Goal: Task Accomplishment & Management: Complete application form

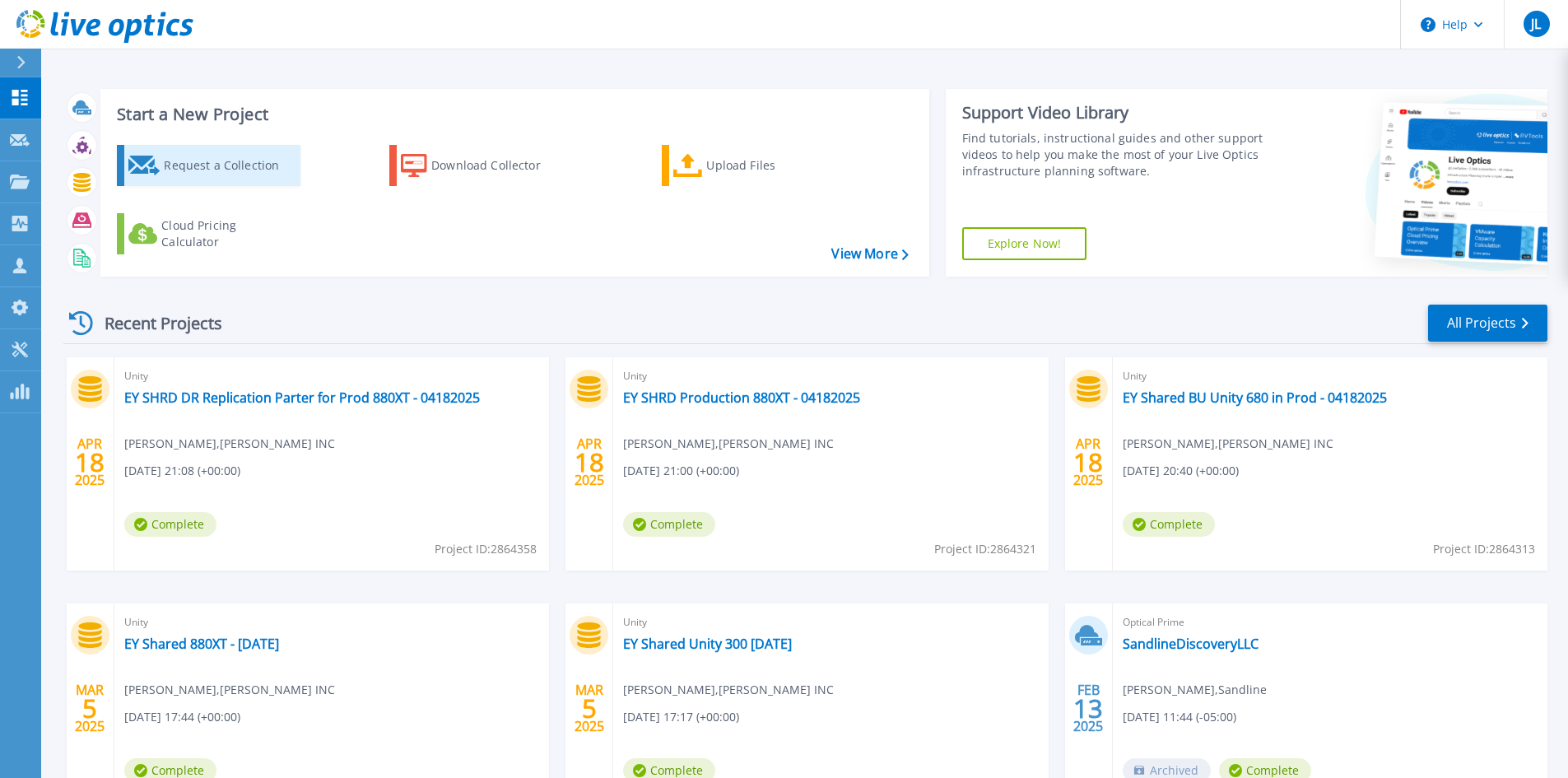
click at [244, 170] on div "Request a Collection" at bounding box center [230, 165] width 131 height 33
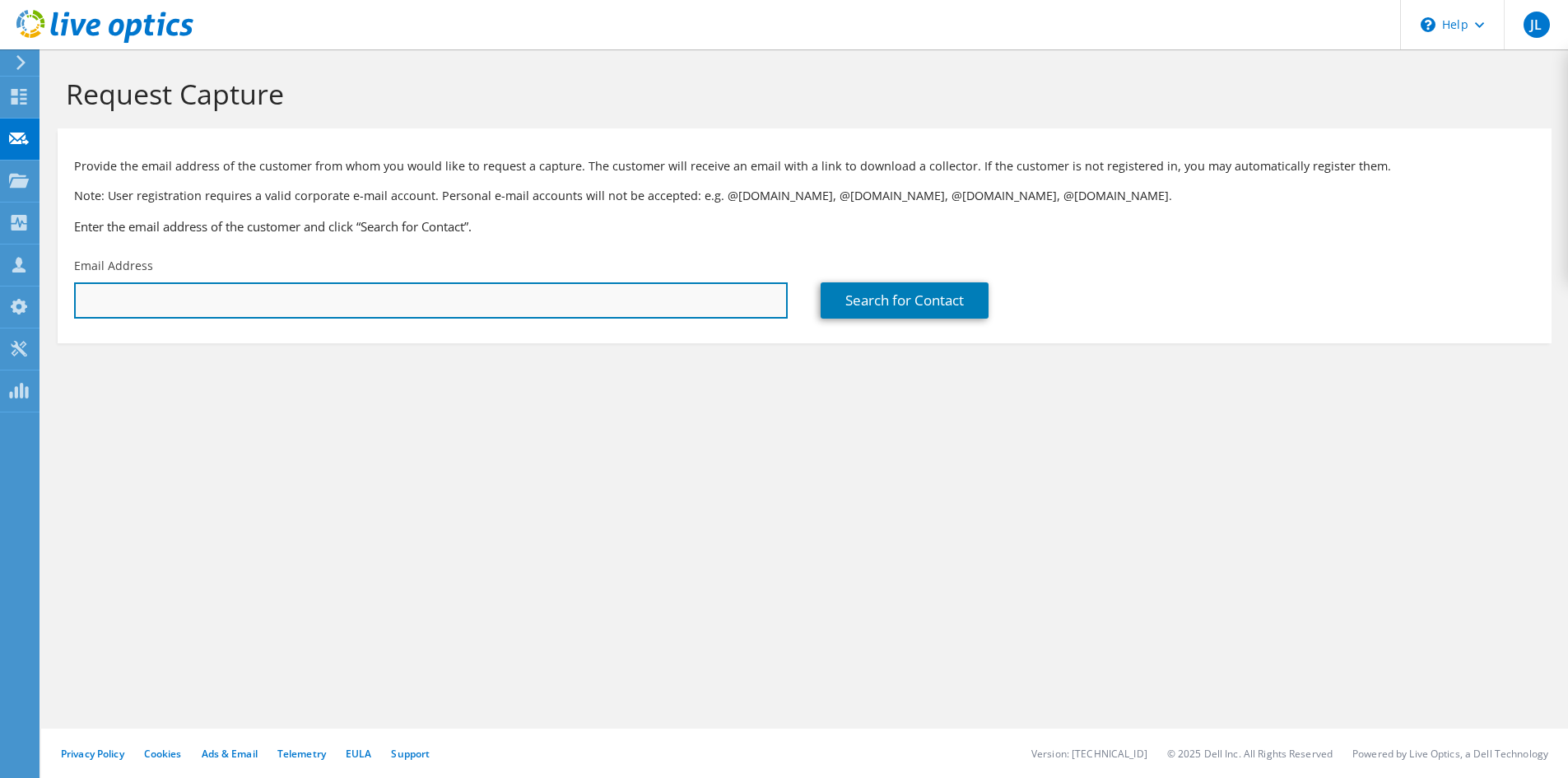
click at [109, 307] on input "text" at bounding box center [431, 300] width 714 height 37
paste input "[EMAIL_ADDRESS][PERSON_NAME][DOMAIN_NAME]"
type input "[EMAIL_ADDRESS][PERSON_NAME][DOMAIN_NAME]"
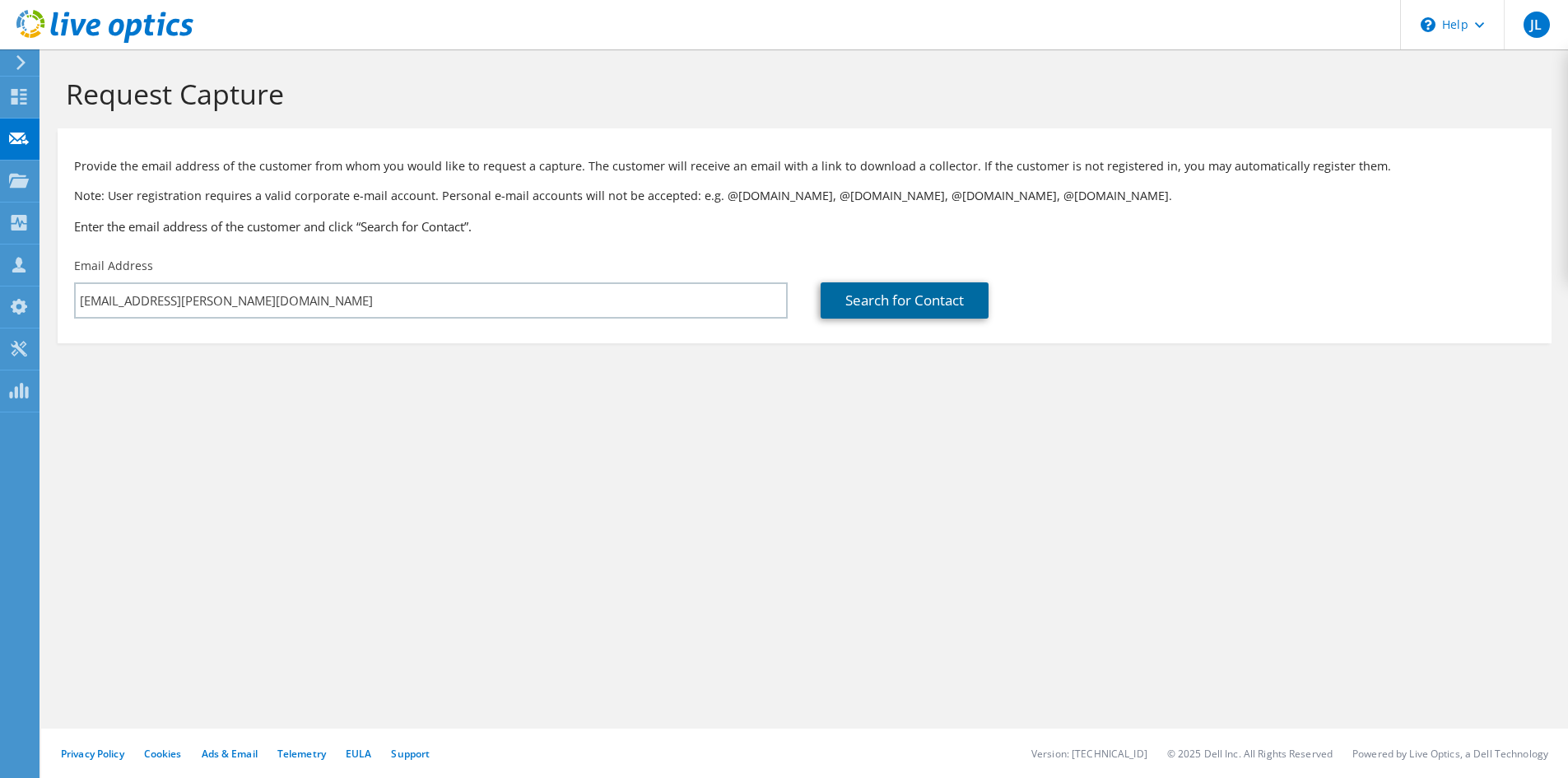
click at [898, 296] on link "Search for Contact" at bounding box center [905, 300] width 168 height 37
type input "DIgifor Intertech Asia"
type input "Dandi"
type input "[PERSON_NAME]"
type input "[GEOGRAPHIC_DATA]"
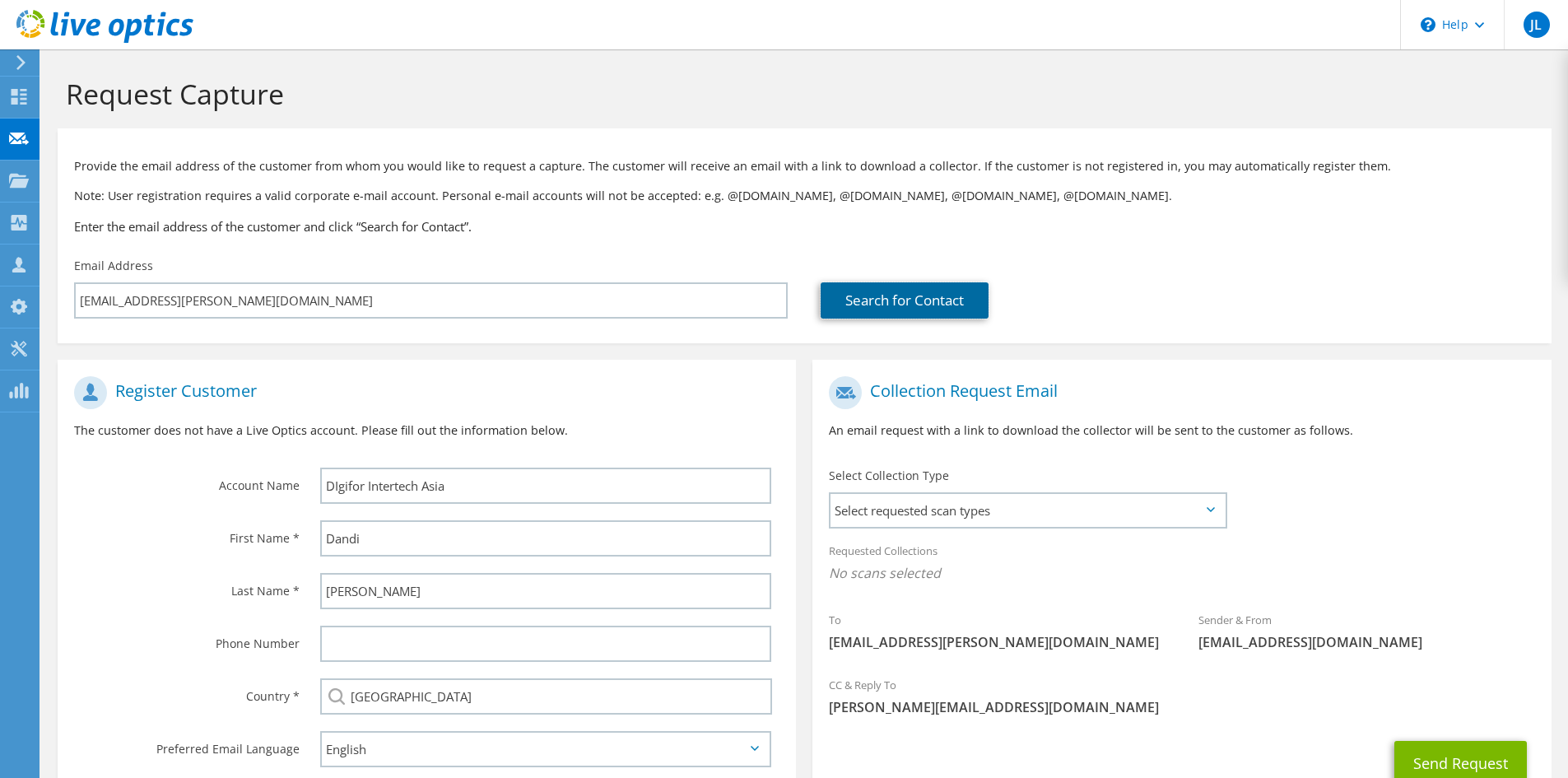
scroll to position [82, 0]
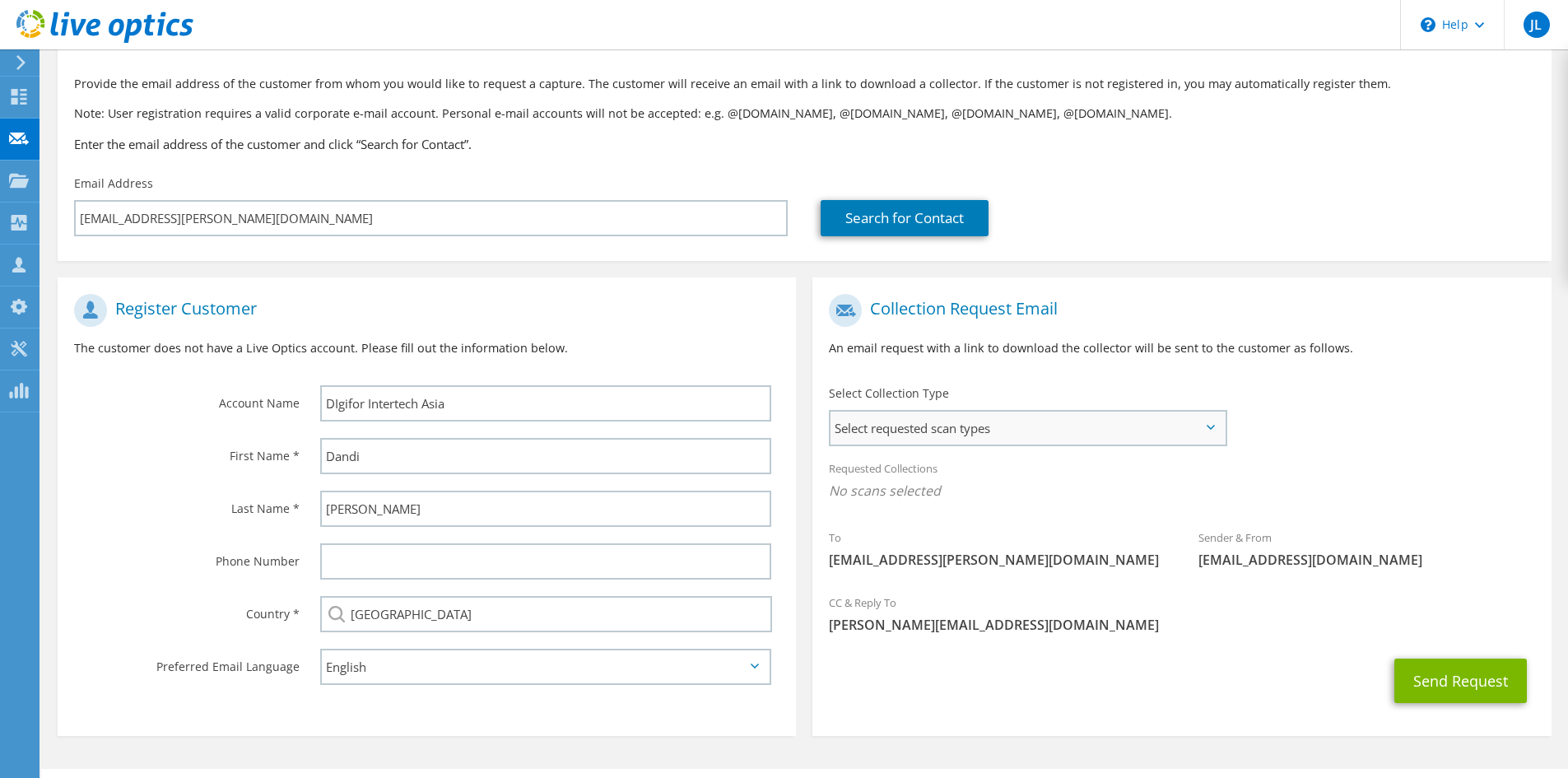
click at [1209, 423] on span "Select requested scan types" at bounding box center [1027, 428] width 394 height 33
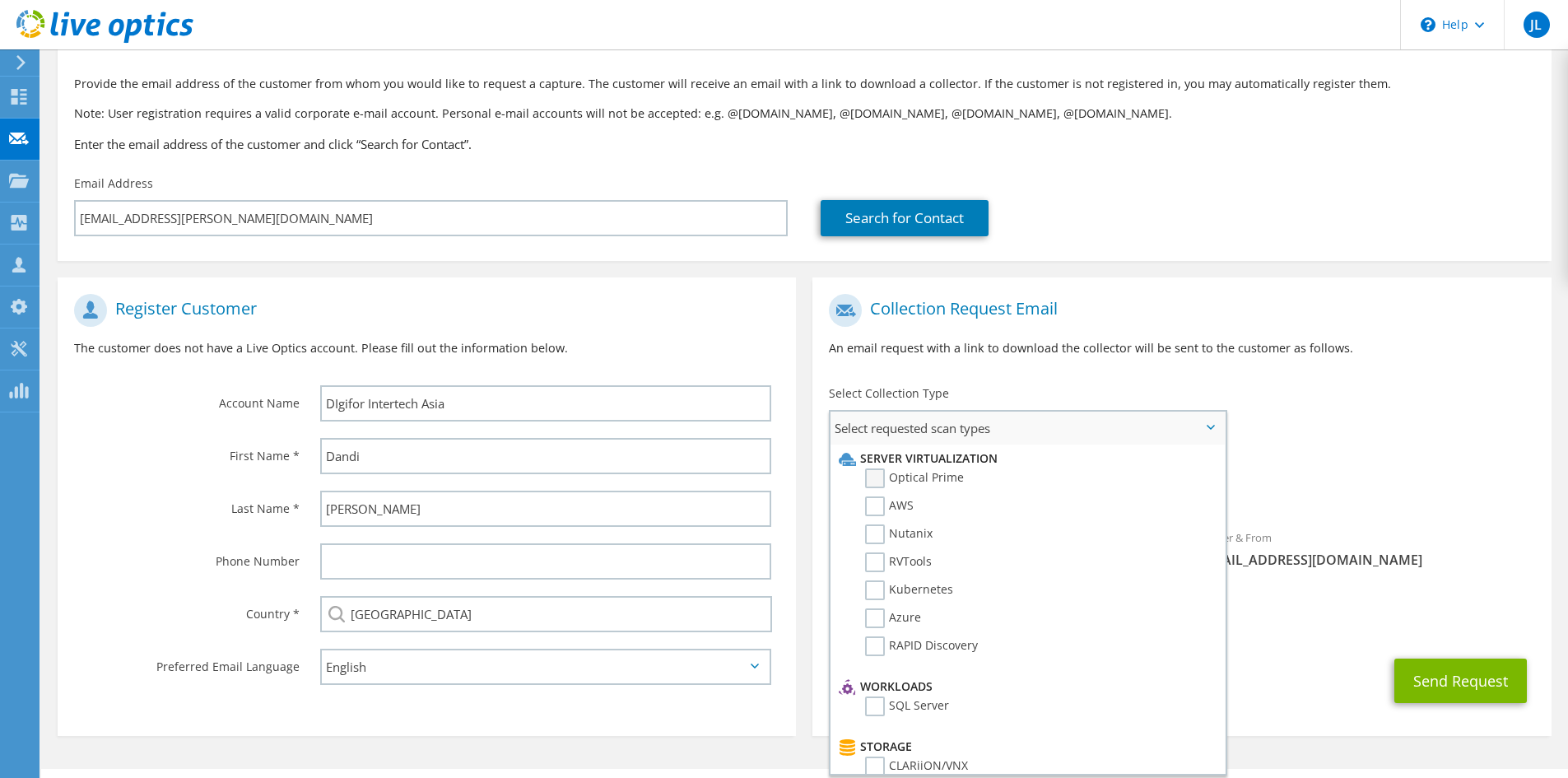
click at [881, 479] on label "Optical Prime" at bounding box center [914, 478] width 98 height 19
click at [0, 0] on input "Optical Prime" at bounding box center [0, 0] width 0 height 0
click at [873, 564] on label "RVTools" at bounding box center [898, 562] width 67 height 19
click at [0, 0] on input "RVTools" at bounding box center [0, 0] width 0 height 0
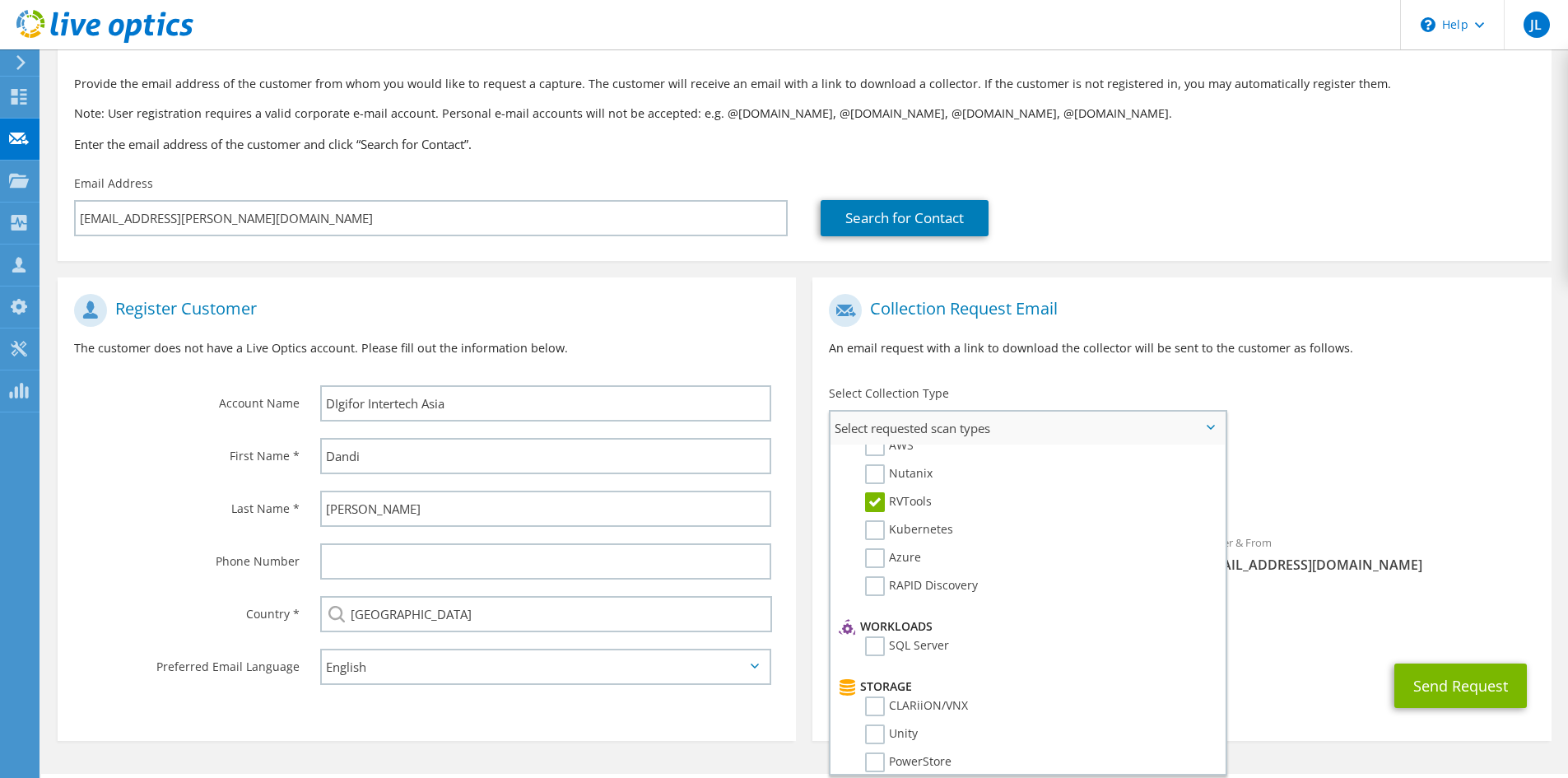
scroll to position [0, 0]
click at [874, 563] on label "RVTools" at bounding box center [898, 562] width 67 height 19
click at [0, 0] on input "RVTools" at bounding box center [0, 0] width 0 height 0
click at [874, 563] on label "RVTools" at bounding box center [898, 562] width 67 height 19
click at [0, 0] on input "RVTools" at bounding box center [0, 0] width 0 height 0
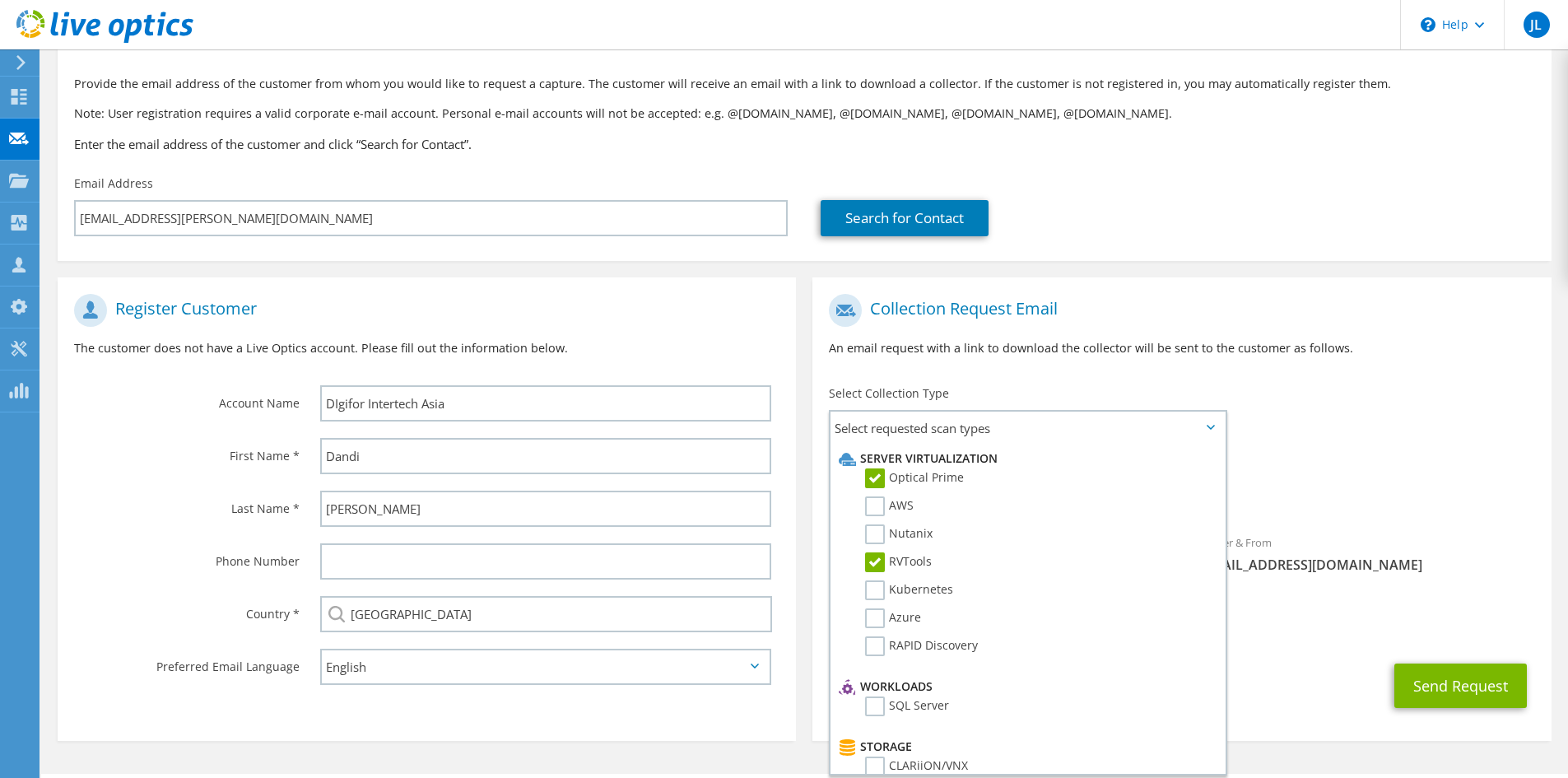
click at [1381, 460] on div "Requested Collections No scans selected Optical Prime RVTools" at bounding box center [1181, 484] width 739 height 66
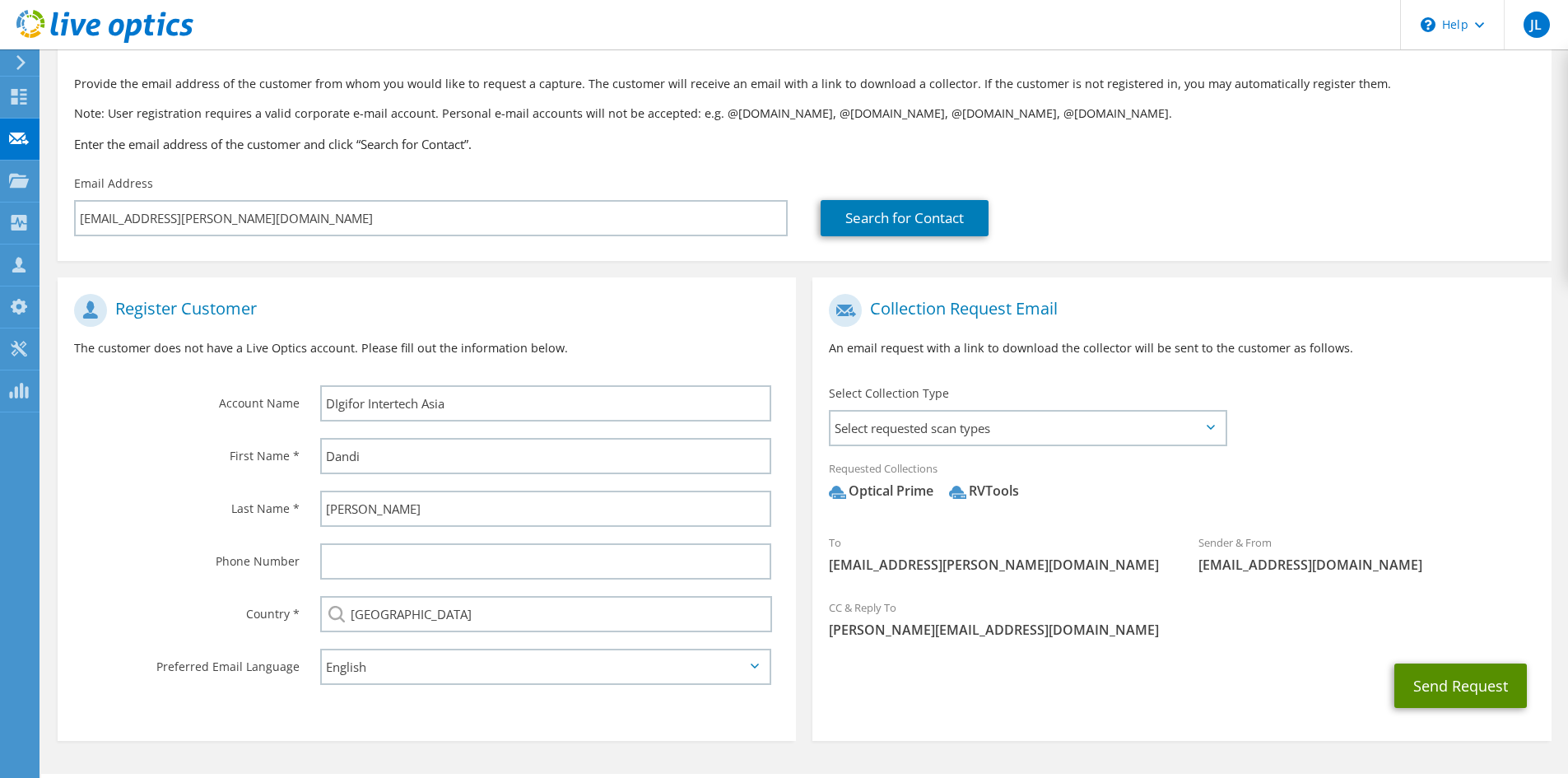
click at [1456, 683] on button "Send Request" at bounding box center [1460, 685] width 132 height 44
